Goal: Information Seeking & Learning: Check status

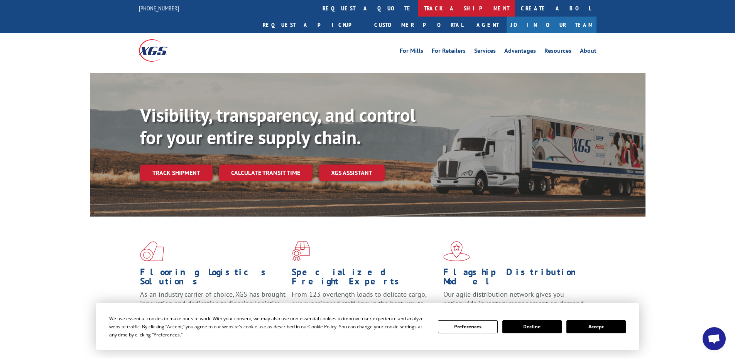
click at [418, 8] on link "track a shipment" at bounding box center [466, 8] width 97 height 17
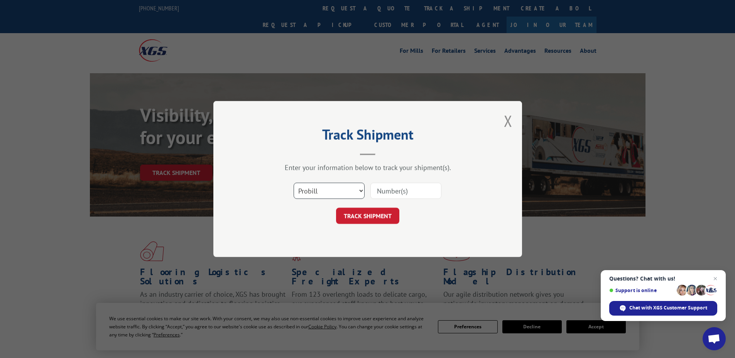
click at [307, 193] on select "Select category... Probill BOL PO" at bounding box center [329, 191] width 71 height 16
select select "bol"
click at [294, 183] on select "Select category... Probill BOL PO" at bounding box center [329, 191] width 71 height 16
click at [377, 190] on input at bounding box center [405, 191] width 71 height 16
paste input "6025456"
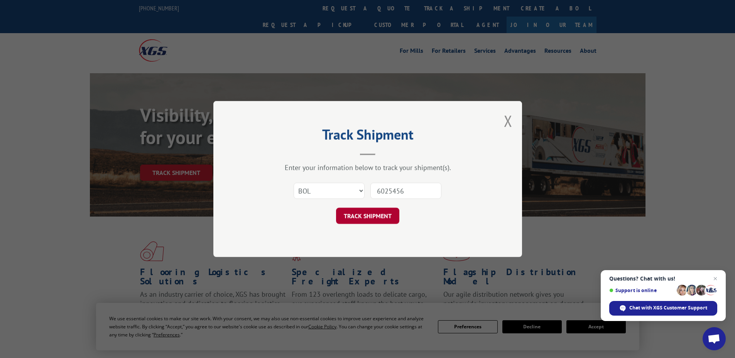
type input "6025456"
click at [371, 214] on button "TRACK SHIPMENT" at bounding box center [367, 216] width 63 height 16
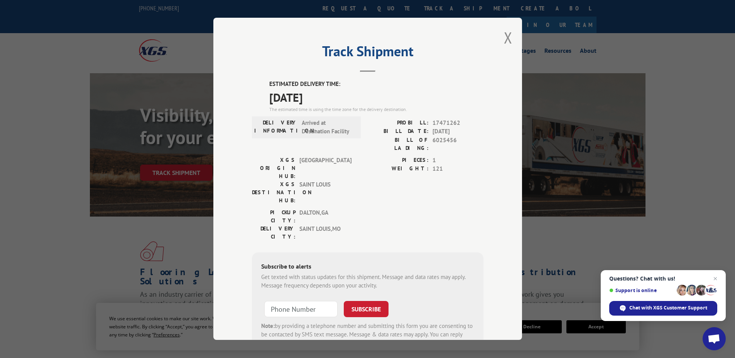
drag, startPoint x: 331, startPoint y: 98, endPoint x: 264, endPoint y: 81, distance: 69.0
click at [264, 81] on div "ESTIMATED DELIVERY TIME: [DATE] The estimated time is using the time zone for t…" at bounding box center [367, 218] width 231 height 277
copy div "ESTIMATED DELIVERY TIME: [DATE]"
